Goal: Information Seeking & Learning: Learn about a topic

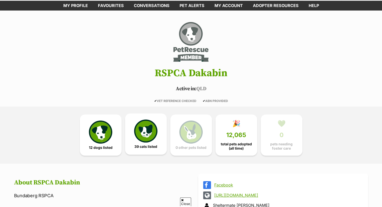
click at [151, 132] on img at bounding box center [145, 131] width 23 height 23
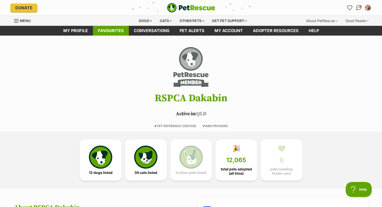
click at [109, 28] on link "Favourites" at bounding box center [111, 31] width 36 height 10
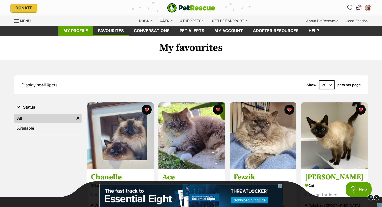
click at [77, 30] on link "My profile" at bounding box center [75, 31] width 35 height 10
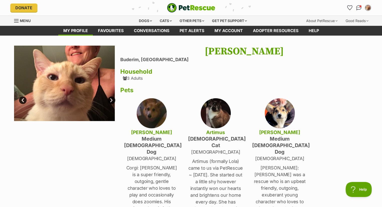
click at [17, 21] on span "Menu" at bounding box center [16, 21] width 5 height 1
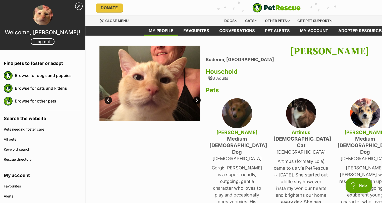
scroll to position [10, 0]
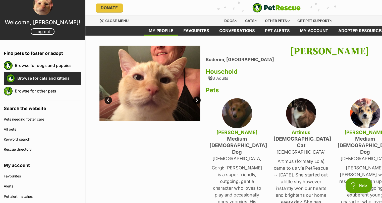
click at [27, 76] on link "Browse for cats and kittens" at bounding box center [49, 78] width 64 height 11
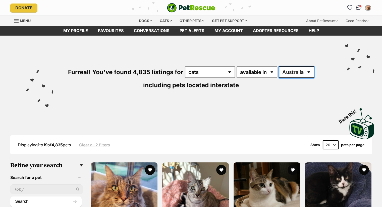
click at [309, 72] on select "Australia ACT NSW NT QLD SA TAS VIC WA" at bounding box center [296, 73] width 35 height 12
select select "QLD"
click at [279, 67] on select "Australia ACT NSW NT QLD SA TAS VIC WA" at bounding box center [296, 73] width 35 height 12
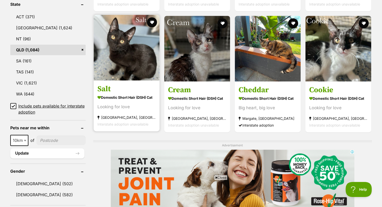
scroll to position [276, 0]
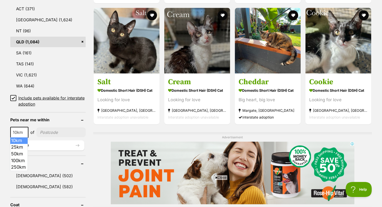
click at [25, 132] on b at bounding box center [25, 133] width 3 height 2
select select "100"
click at [49, 133] on input"] "postcode" at bounding box center [62, 133] width 47 height 10
type input"] "4556"
click at [37, 144] on button "Update" at bounding box center [47, 146] width 74 height 10
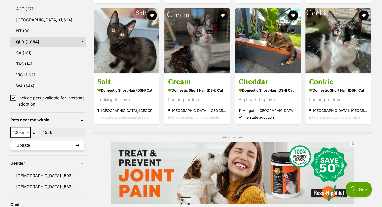
scroll to position [0, 0]
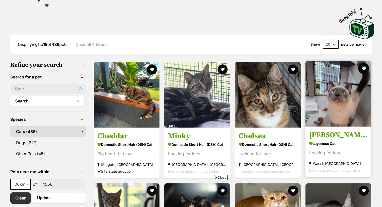
click at [364, 67] on button "favourite" at bounding box center [363, 68] width 11 height 11
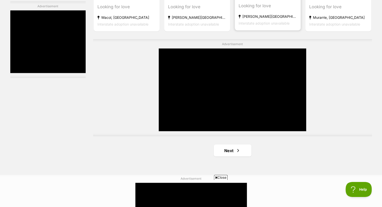
scroll to position [904, 0]
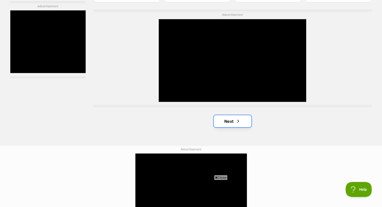
drag, startPoint x: 234, startPoint y: 118, endPoint x: 231, endPoint y: 117, distance: 2.7
click at [234, 118] on link "Next" at bounding box center [233, 121] width 38 height 12
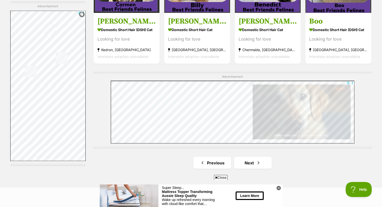
scroll to position [854, 0]
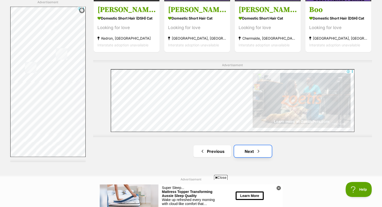
click at [251, 148] on link "Next" at bounding box center [253, 151] width 38 height 12
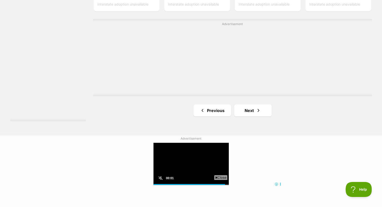
scroll to position [929, 0]
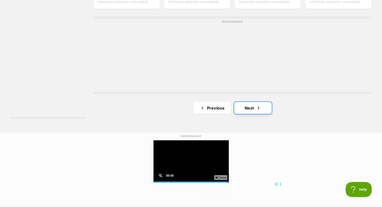
click at [247, 106] on link "Next" at bounding box center [253, 108] width 38 height 12
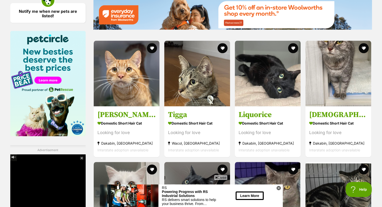
scroll to position [628, 0]
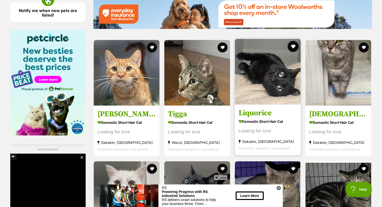
click at [294, 46] on button "favourite" at bounding box center [293, 46] width 11 height 11
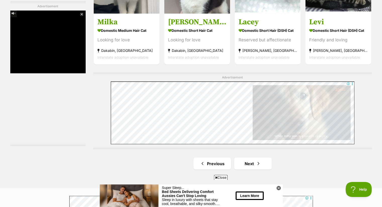
scroll to position [854, 0]
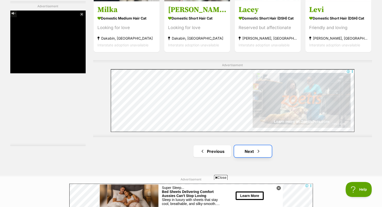
click at [247, 151] on link "Next" at bounding box center [253, 151] width 38 height 12
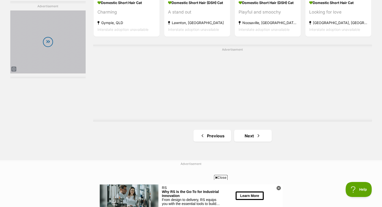
scroll to position [854, 0]
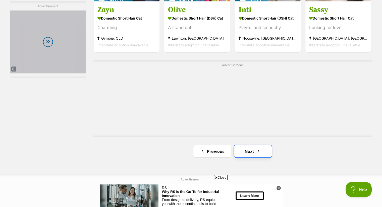
click at [249, 149] on link "Next" at bounding box center [253, 151] width 38 height 12
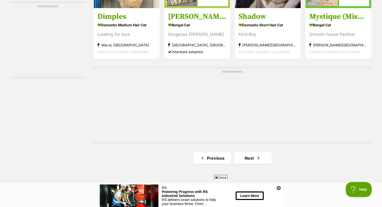
scroll to position [904, 0]
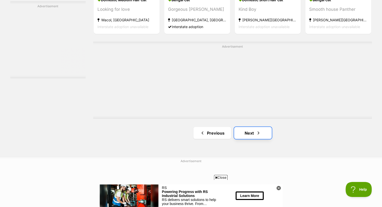
click at [251, 132] on link "Next" at bounding box center [253, 133] width 38 height 12
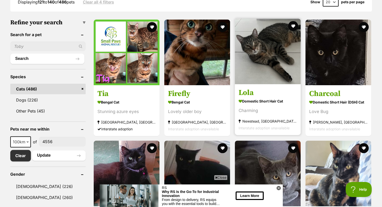
scroll to position [151, 0]
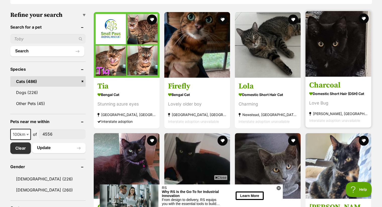
click at [336, 56] on img at bounding box center [338, 44] width 66 height 66
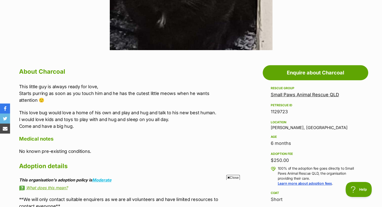
scroll to position [226, 0]
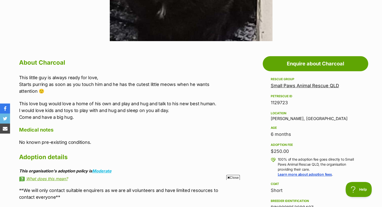
drag, startPoint x: 6, startPoint y: 0, endPoint x: 306, endPoint y: 23, distance: 300.5
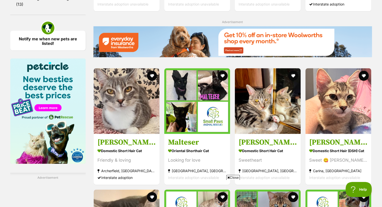
scroll to position [607, 0]
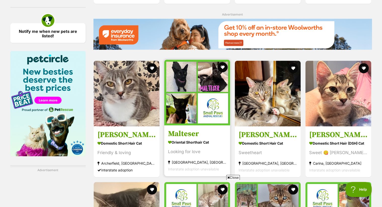
click at [184, 84] on img at bounding box center [197, 93] width 66 height 66
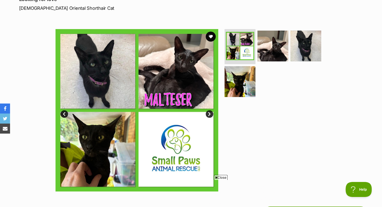
scroll to position [50, 0]
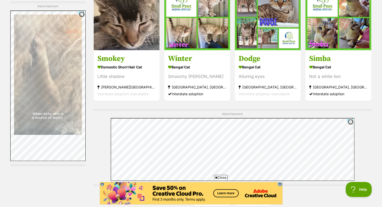
scroll to position [833, 0]
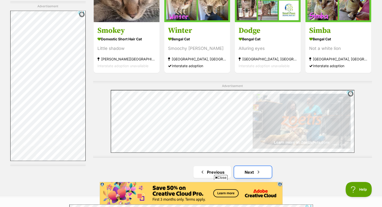
click at [250, 166] on link "Next" at bounding box center [253, 172] width 38 height 12
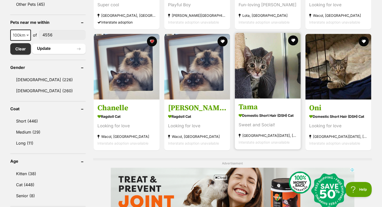
scroll to position [251, 0]
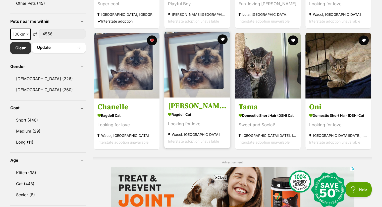
click at [199, 78] on img at bounding box center [197, 65] width 66 height 66
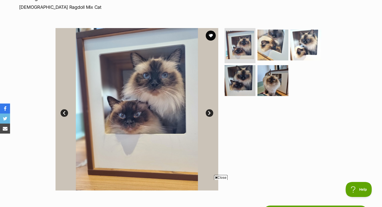
scroll to position [75, 0]
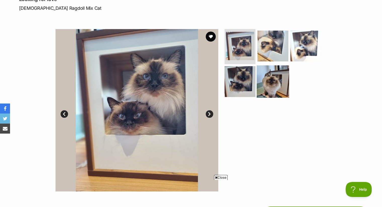
click at [275, 82] on img at bounding box center [273, 81] width 32 height 32
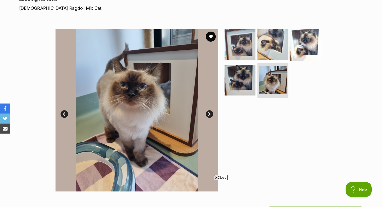
click at [299, 47] on img at bounding box center [306, 44] width 32 height 32
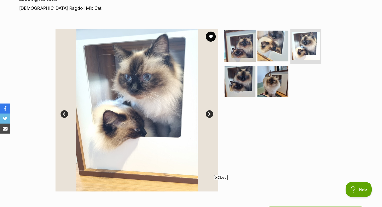
click at [246, 46] on img at bounding box center [240, 46] width 32 height 32
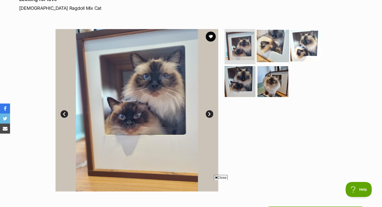
click at [263, 44] on img at bounding box center [273, 46] width 32 height 32
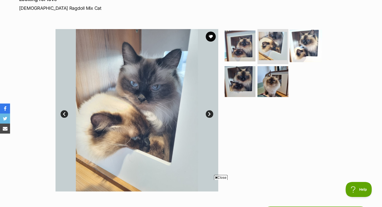
click at [301, 40] on img at bounding box center [306, 46] width 32 height 32
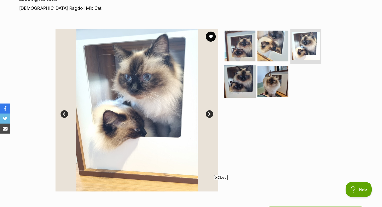
click at [237, 74] on img at bounding box center [240, 81] width 32 height 32
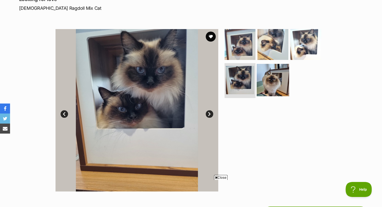
click at [261, 78] on img at bounding box center [273, 80] width 32 height 32
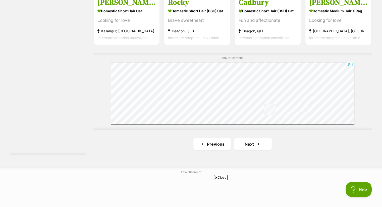
scroll to position [876, 0]
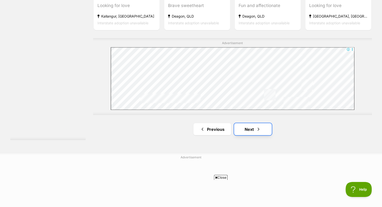
click at [246, 128] on link "Next" at bounding box center [253, 129] width 38 height 12
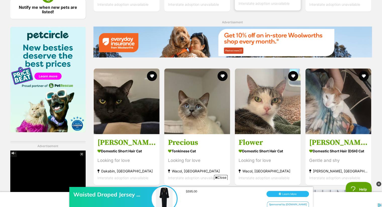
scroll to position [653, 0]
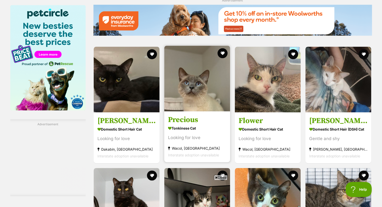
click at [195, 96] on img at bounding box center [197, 79] width 66 height 66
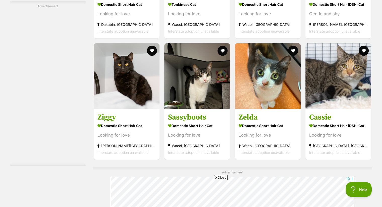
scroll to position [781, 0]
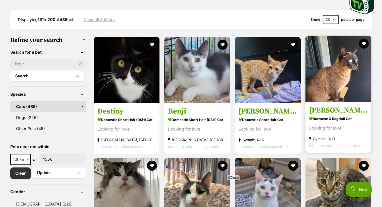
click at [331, 91] on img at bounding box center [338, 69] width 66 height 66
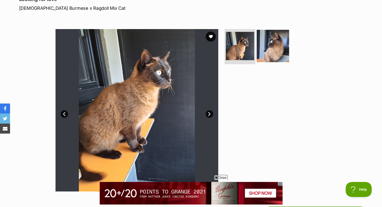
click at [275, 49] on img at bounding box center [273, 46] width 32 height 32
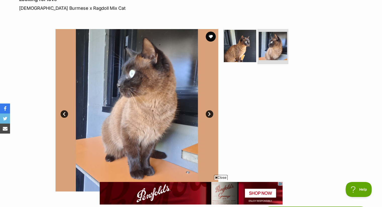
click at [242, 46] on img at bounding box center [240, 46] width 32 height 32
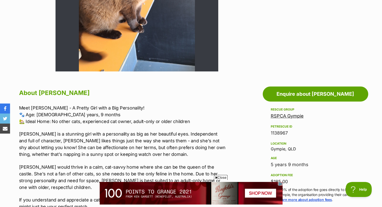
scroll to position [226, 0]
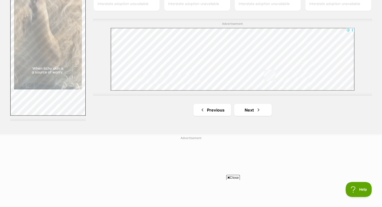
scroll to position [904, 0]
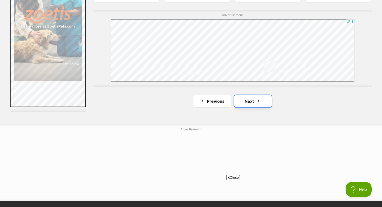
click at [253, 97] on link "Next" at bounding box center [253, 101] width 38 height 12
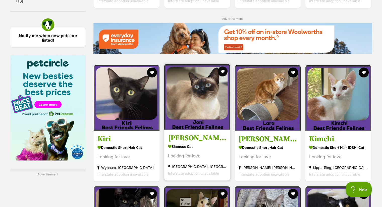
click at [196, 106] on img at bounding box center [197, 97] width 66 height 66
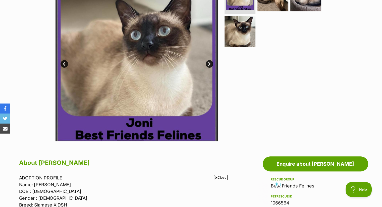
scroll to position [100, 0]
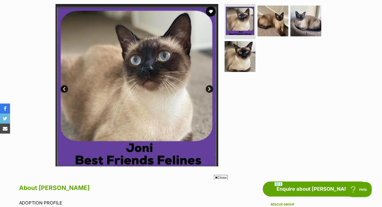
click at [209, 89] on link "Next" at bounding box center [210, 89] width 8 height 8
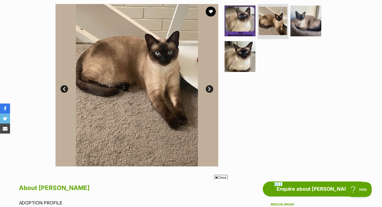
scroll to position [0, 0]
click at [209, 87] on link "Next" at bounding box center [210, 89] width 8 height 8
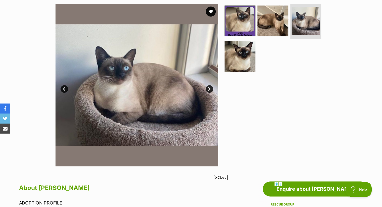
click at [209, 87] on link "Next" at bounding box center [210, 89] width 8 height 8
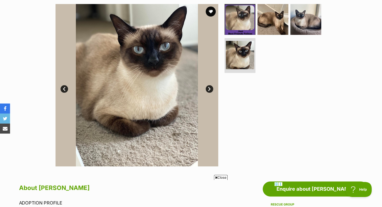
click at [209, 87] on link "Next" at bounding box center [210, 89] width 8 height 8
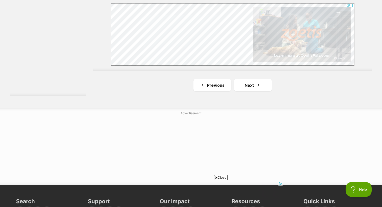
scroll to position [929, 0]
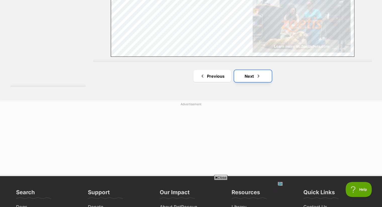
click at [250, 75] on link "Next" at bounding box center [253, 76] width 38 height 12
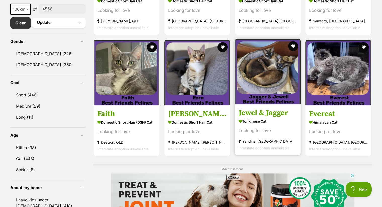
click at [268, 76] on img at bounding box center [268, 72] width 66 height 66
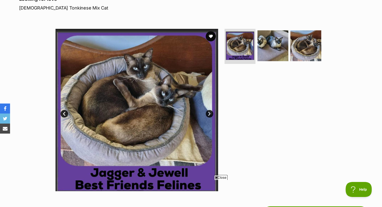
scroll to position [75, 0]
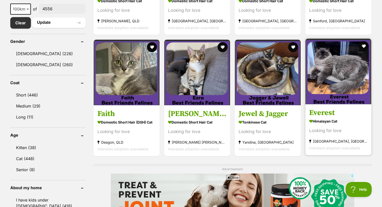
click at [340, 79] on img at bounding box center [338, 72] width 66 height 66
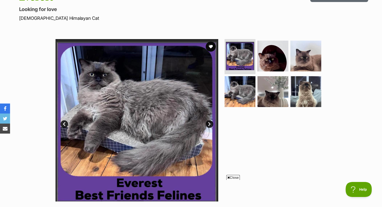
scroll to position [50, 0]
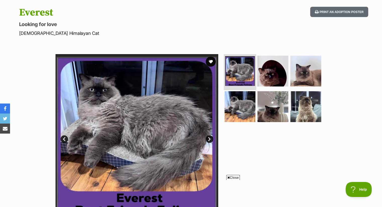
click at [241, 71] on img at bounding box center [240, 71] width 30 height 30
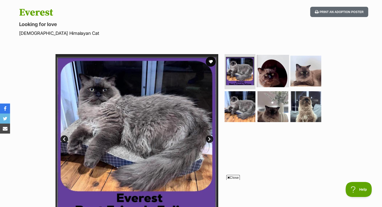
click at [265, 73] on img at bounding box center [273, 71] width 32 height 32
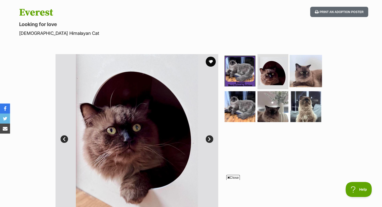
click at [306, 78] on img at bounding box center [306, 71] width 32 height 32
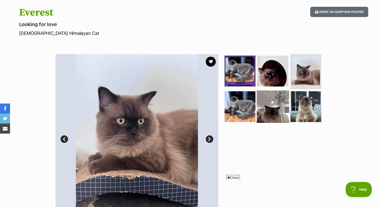
click at [267, 106] on img at bounding box center [273, 106] width 32 height 32
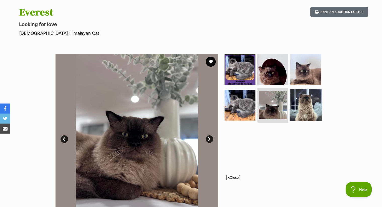
click at [304, 107] on img at bounding box center [306, 105] width 32 height 32
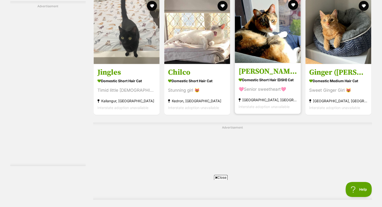
scroll to position [904, 0]
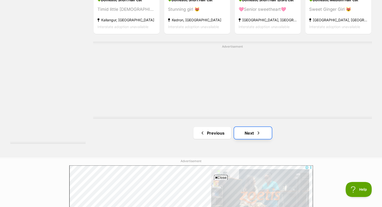
click at [251, 131] on link "Next" at bounding box center [253, 133] width 38 height 12
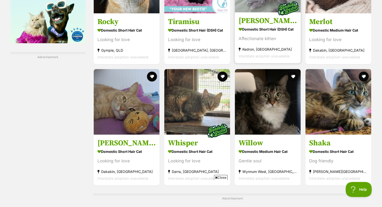
scroll to position [728, 0]
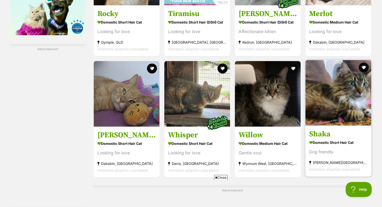
click at [331, 109] on img at bounding box center [338, 93] width 66 height 66
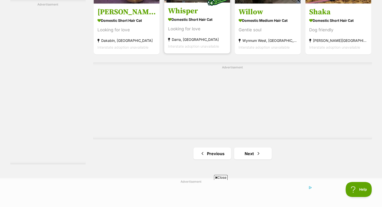
scroll to position [877, 0]
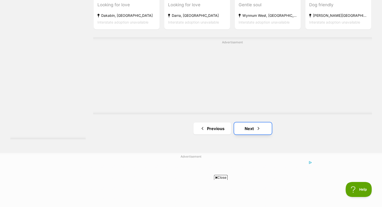
click at [252, 127] on link "Next" at bounding box center [253, 129] width 38 height 12
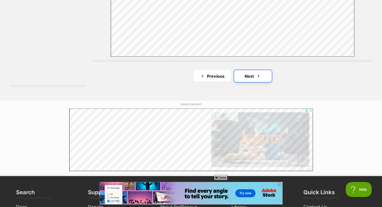
click at [248, 75] on link "Next" at bounding box center [253, 76] width 38 height 12
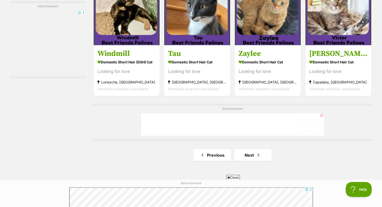
scroll to position [854, 0]
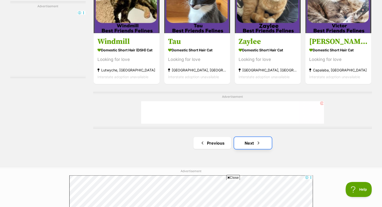
click at [255, 141] on link "Next" at bounding box center [253, 143] width 38 height 12
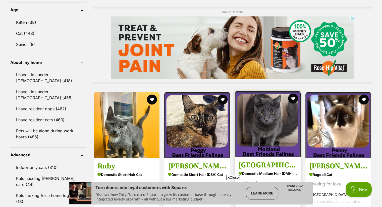
scroll to position [427, 0]
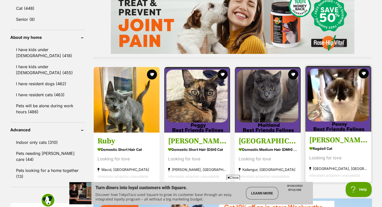
click at [340, 99] on img at bounding box center [338, 99] width 66 height 66
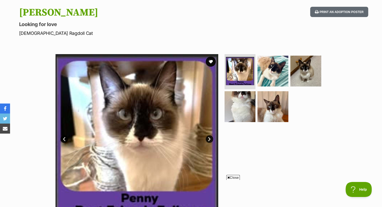
scroll to position [75, 0]
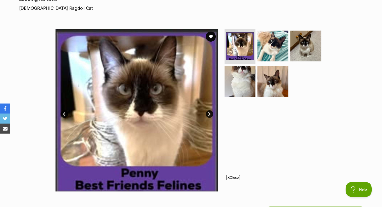
click at [210, 114] on link "Next" at bounding box center [210, 115] width 8 height 8
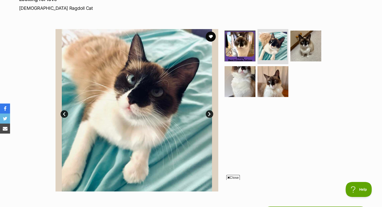
click at [210, 114] on link "Next" at bounding box center [210, 115] width 8 height 8
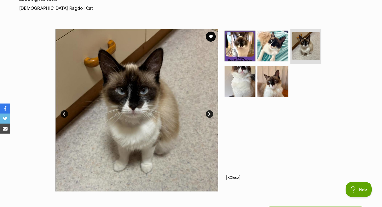
click at [210, 113] on link "Next" at bounding box center [210, 115] width 8 height 8
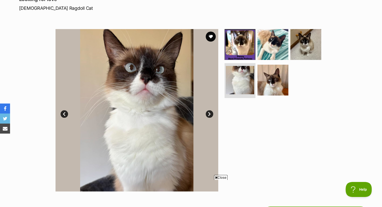
scroll to position [0, 0]
click at [210, 113] on link "Next" at bounding box center [210, 115] width 8 height 8
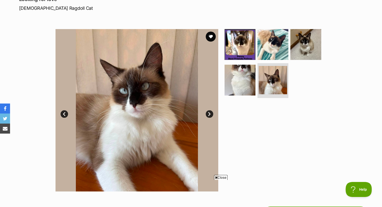
click at [210, 113] on link "Next" at bounding box center [210, 115] width 8 height 8
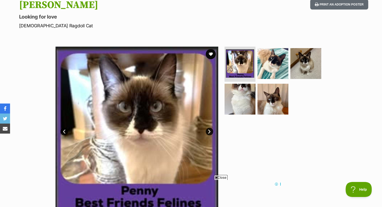
scroll to position [50, 0]
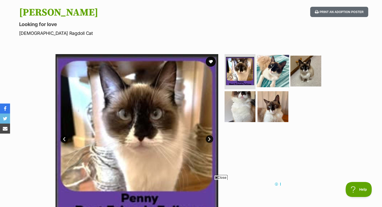
click at [272, 77] on img at bounding box center [273, 71] width 32 height 32
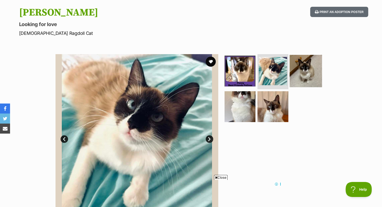
click at [310, 73] on img at bounding box center [306, 71] width 32 height 32
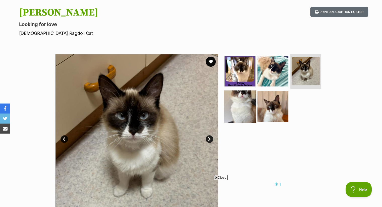
click at [246, 104] on img at bounding box center [240, 106] width 32 height 32
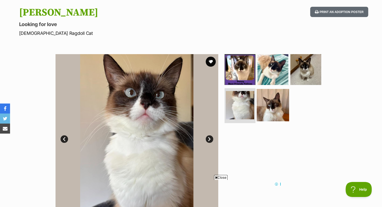
click at [264, 107] on img at bounding box center [273, 105] width 32 height 32
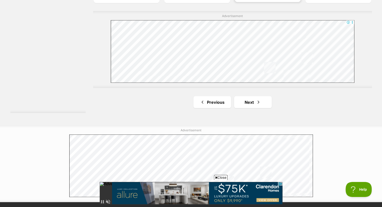
scroll to position [904, 0]
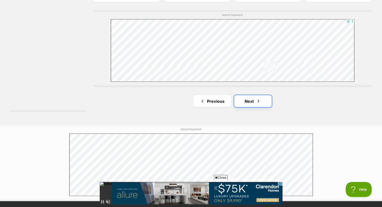
click at [253, 99] on link "Next" at bounding box center [253, 101] width 38 height 12
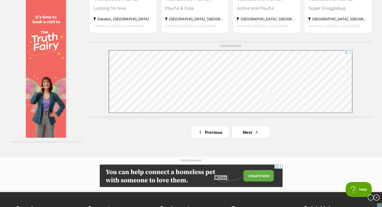
scroll to position [879, 0]
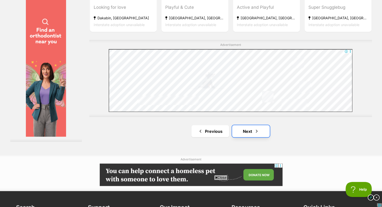
click at [253, 131] on link "Next" at bounding box center [251, 131] width 38 height 12
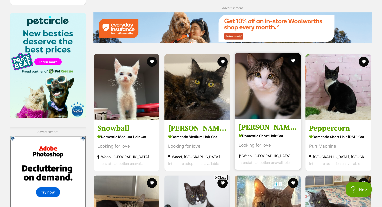
scroll to position [653, 0]
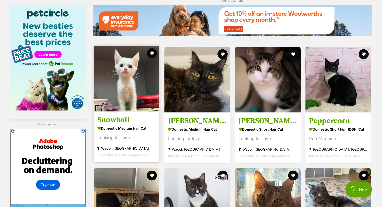
click at [116, 104] on img at bounding box center [127, 79] width 66 height 66
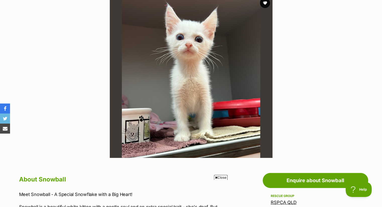
scroll to position [75, 0]
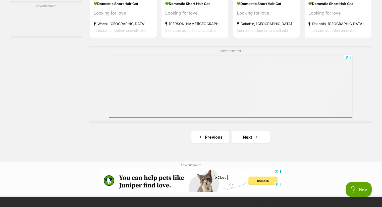
scroll to position [906, 0]
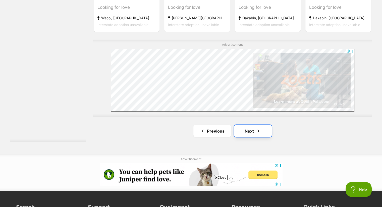
click at [250, 129] on link "Next" at bounding box center [253, 131] width 38 height 12
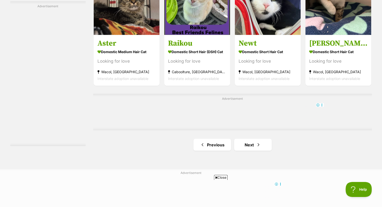
scroll to position [829, 0]
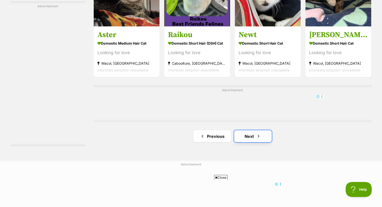
click at [253, 135] on link "Next" at bounding box center [253, 136] width 38 height 12
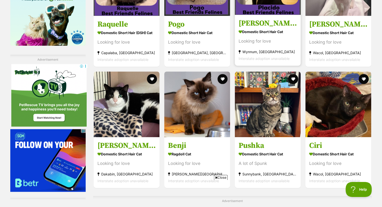
scroll to position [728, 0]
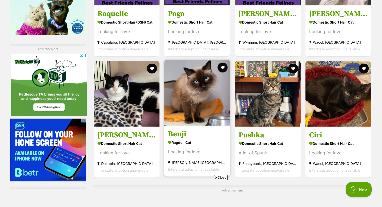
click at [199, 111] on img at bounding box center [197, 93] width 66 height 66
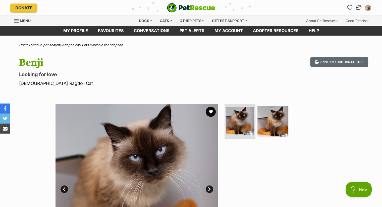
click at [209, 186] on link "Next" at bounding box center [210, 190] width 8 height 8
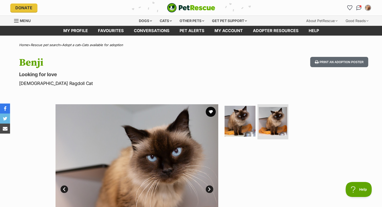
click at [207, 189] on link "Next" at bounding box center [210, 190] width 8 height 8
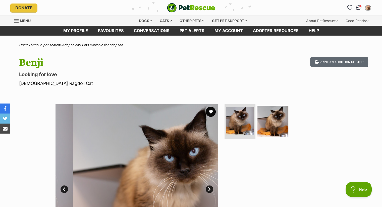
click at [210, 189] on link "Next" at bounding box center [210, 190] width 8 height 8
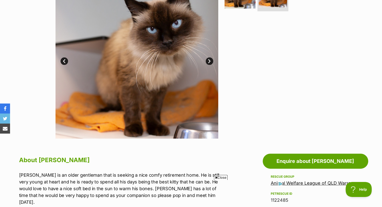
scroll to position [75, 0]
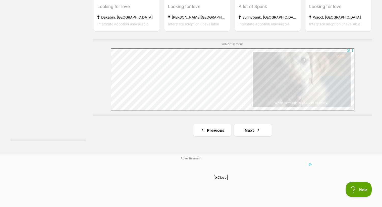
scroll to position [877, 0]
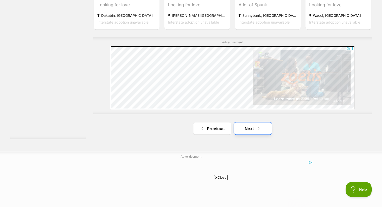
click at [249, 126] on link "Next" at bounding box center [253, 129] width 38 height 12
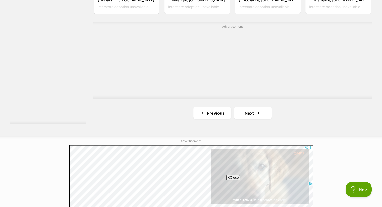
scroll to position [929, 0]
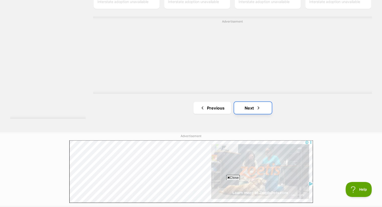
click at [252, 108] on link "Next" at bounding box center [253, 108] width 38 height 12
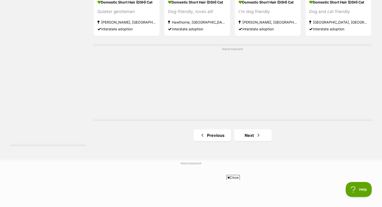
scroll to position [879, 0]
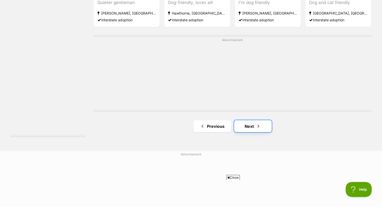
click at [251, 124] on link "Next" at bounding box center [253, 126] width 38 height 12
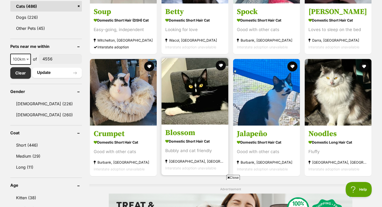
click at [194, 114] on img at bounding box center [194, 91] width 67 height 67
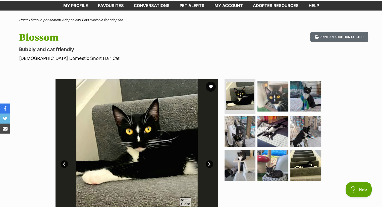
click at [209, 163] on link "Next" at bounding box center [210, 165] width 8 height 8
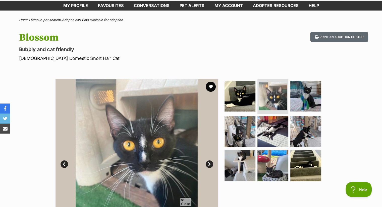
click at [209, 162] on link "Next" at bounding box center [210, 165] width 8 height 8
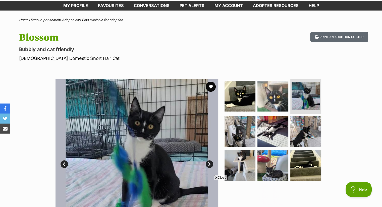
click at [209, 162] on link "Next" at bounding box center [210, 165] width 8 height 8
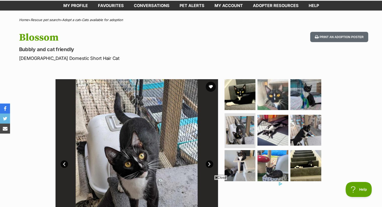
click at [209, 162] on link "Next" at bounding box center [210, 165] width 8 height 8
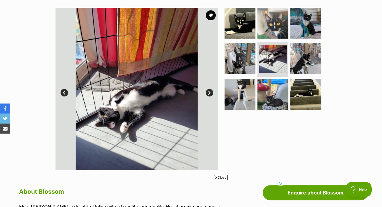
scroll to position [100, 0]
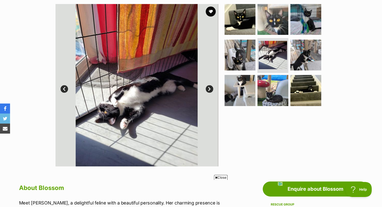
click at [209, 86] on link "Next" at bounding box center [210, 89] width 8 height 8
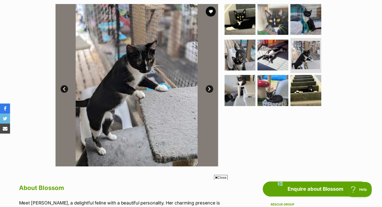
click at [209, 87] on link "Next" at bounding box center [210, 89] width 8 height 8
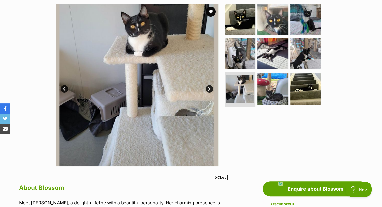
click at [209, 87] on link "Next" at bounding box center [210, 89] width 8 height 8
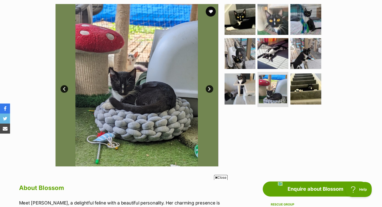
click at [209, 87] on link "Next" at bounding box center [210, 89] width 8 height 8
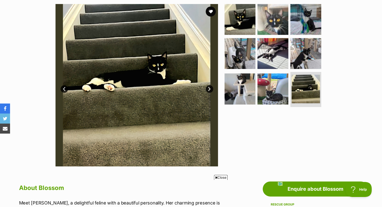
click at [209, 87] on link "Next" at bounding box center [210, 89] width 8 height 8
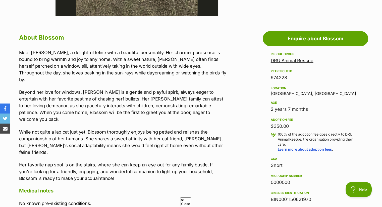
scroll to position [0, 0]
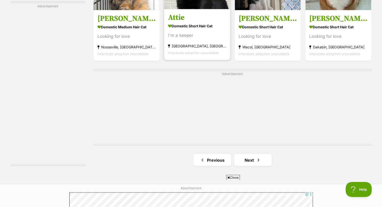
scroll to position [854, 0]
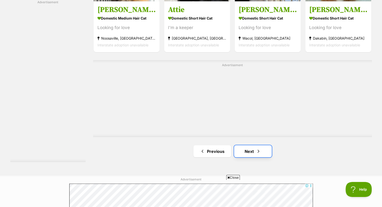
click at [253, 148] on link "Next" at bounding box center [253, 151] width 38 height 12
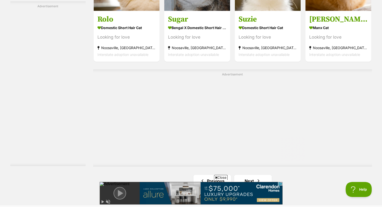
scroll to position [879, 0]
